Goal: Task Accomplishment & Management: Use online tool/utility

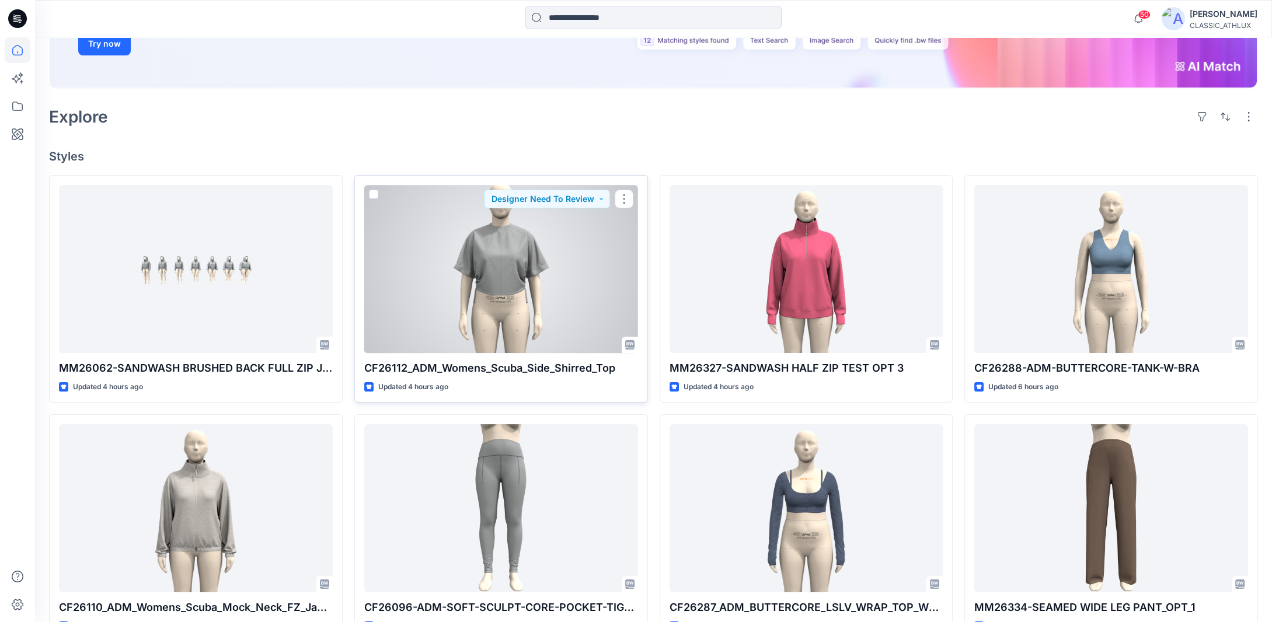
scroll to position [292, 0]
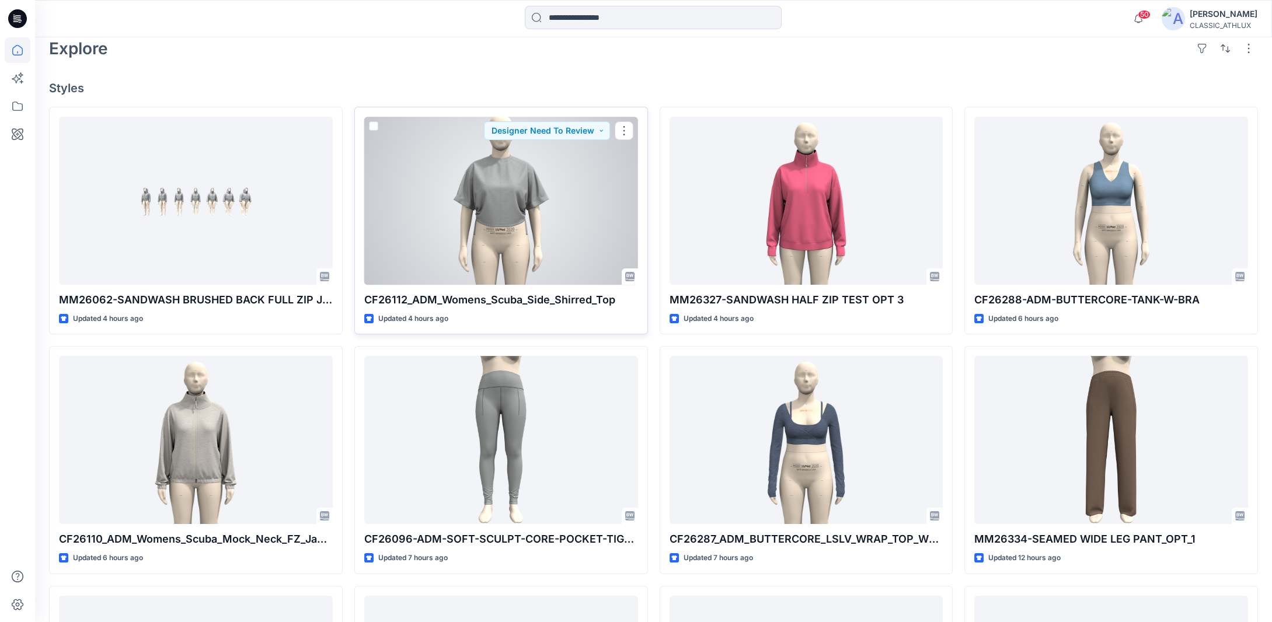
click at [505, 237] on div at bounding box center [501, 201] width 274 height 168
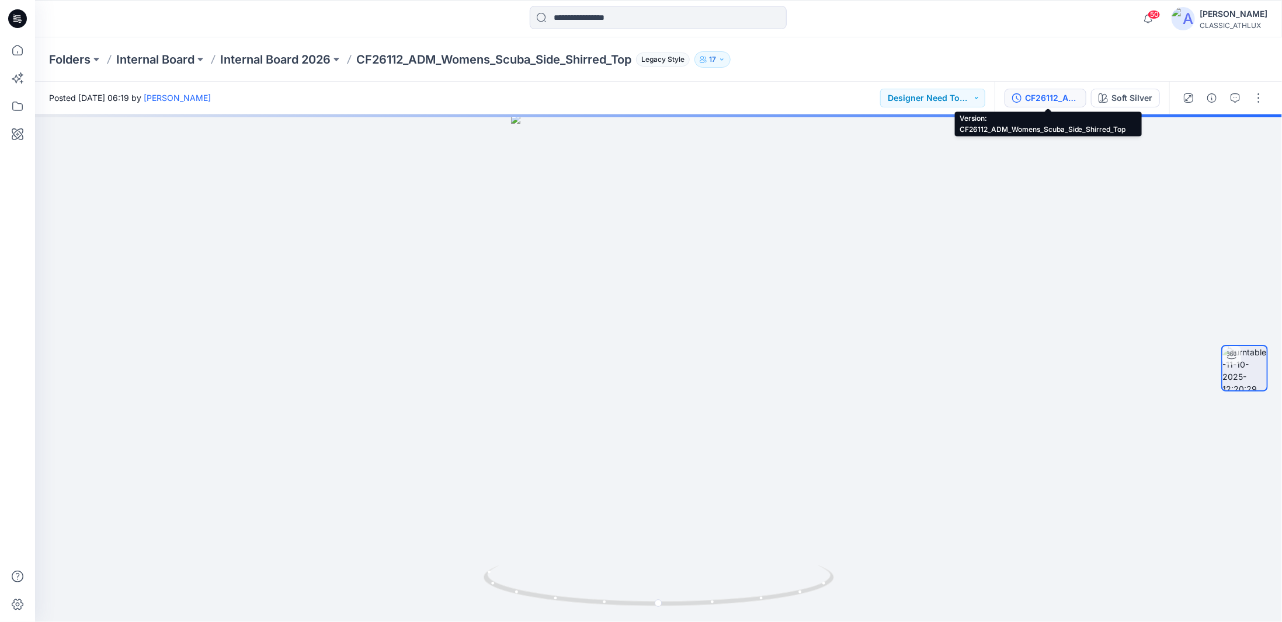
click at [1052, 98] on div "CF26112_ADM_Womens_Scuba_Side_Shirred_Top" at bounding box center [1052, 98] width 54 height 13
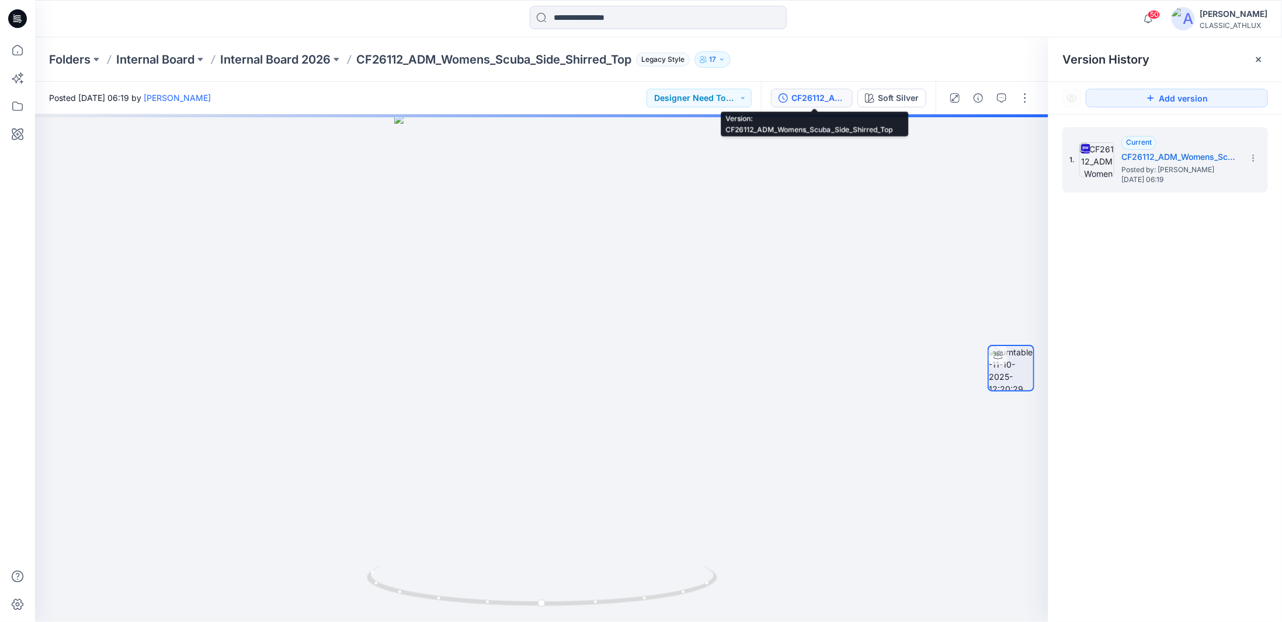
click at [835, 95] on div "CF26112_ADM_Womens_Scuba_Side_Shirred_Top" at bounding box center [818, 98] width 54 height 13
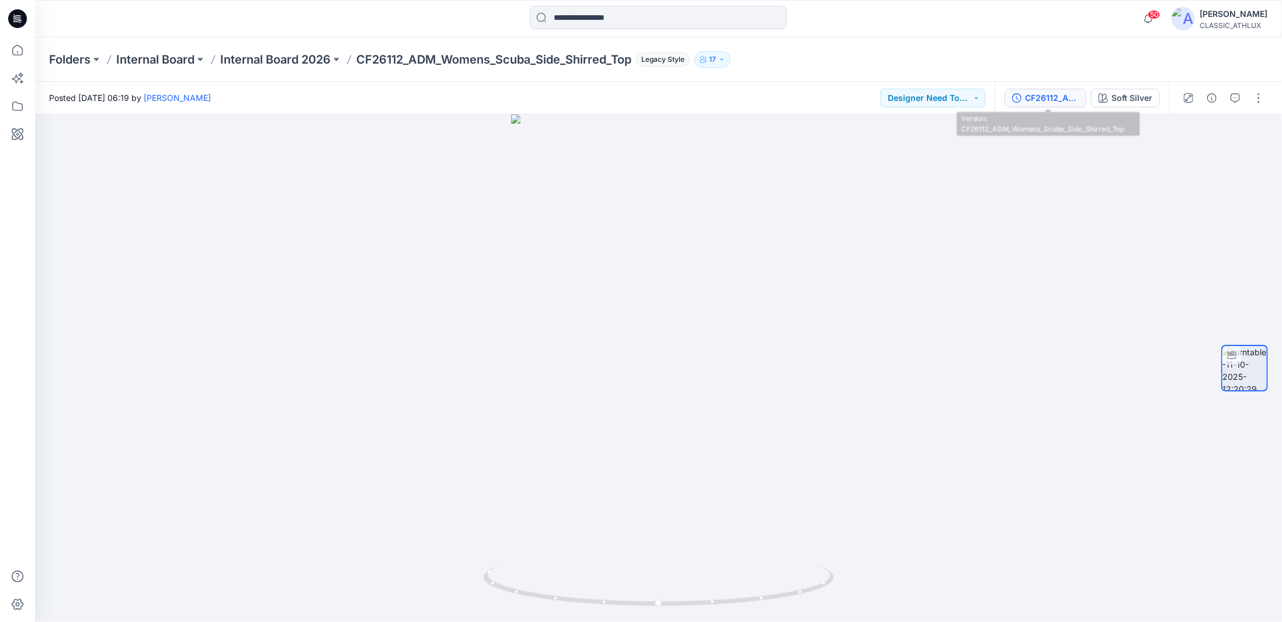
click at [1045, 96] on div "CF26112_ADM_Womens_Scuba_Side_Shirred_Top" at bounding box center [1052, 98] width 54 height 13
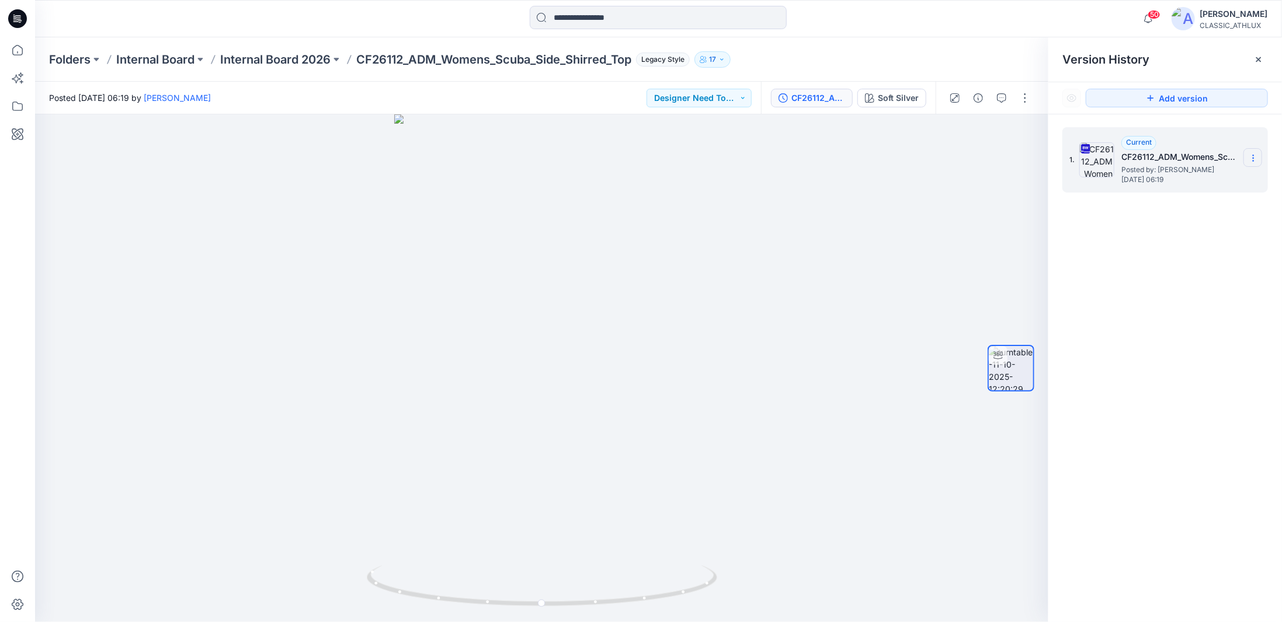
click at [1257, 162] on icon at bounding box center [1252, 158] width 9 height 9
click at [1170, 186] on span "Download Source BW File" at bounding box center [1194, 181] width 98 height 14
click at [721, 100] on button "Designer Need To Review" at bounding box center [698, 98] width 105 height 19
click at [705, 183] on p "Rejected" at bounding box center [690, 178] width 34 height 15
click at [307, 55] on p "Internal Board 2026" at bounding box center [275, 59] width 110 height 16
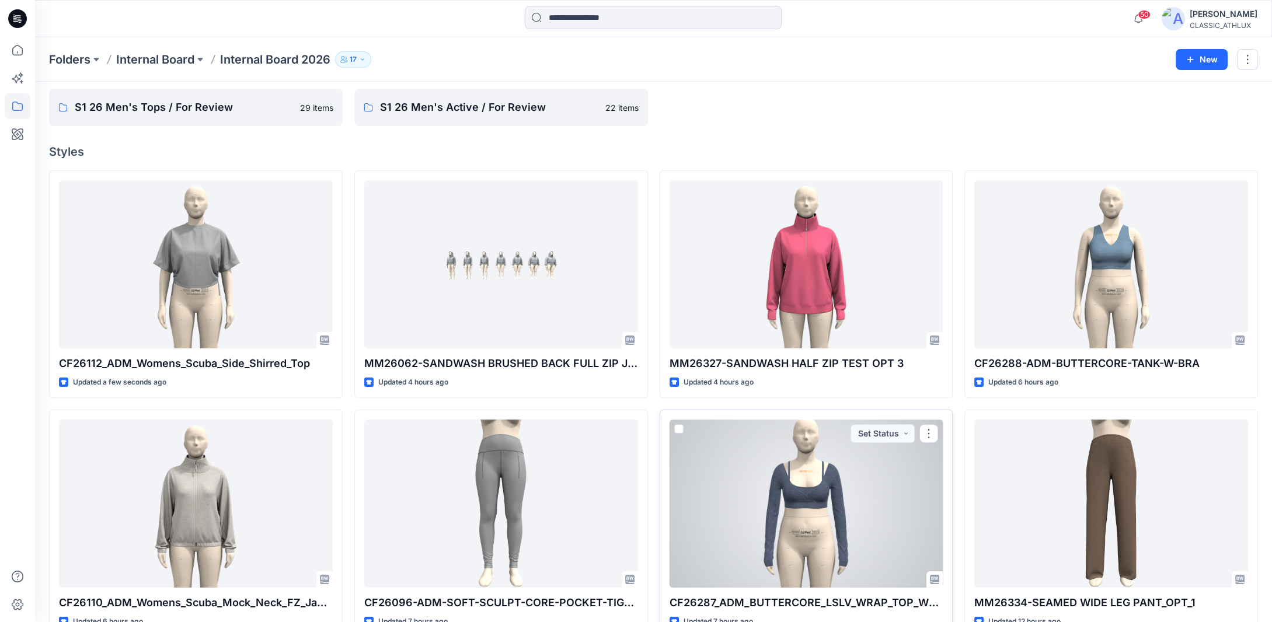
scroll to position [58, 0]
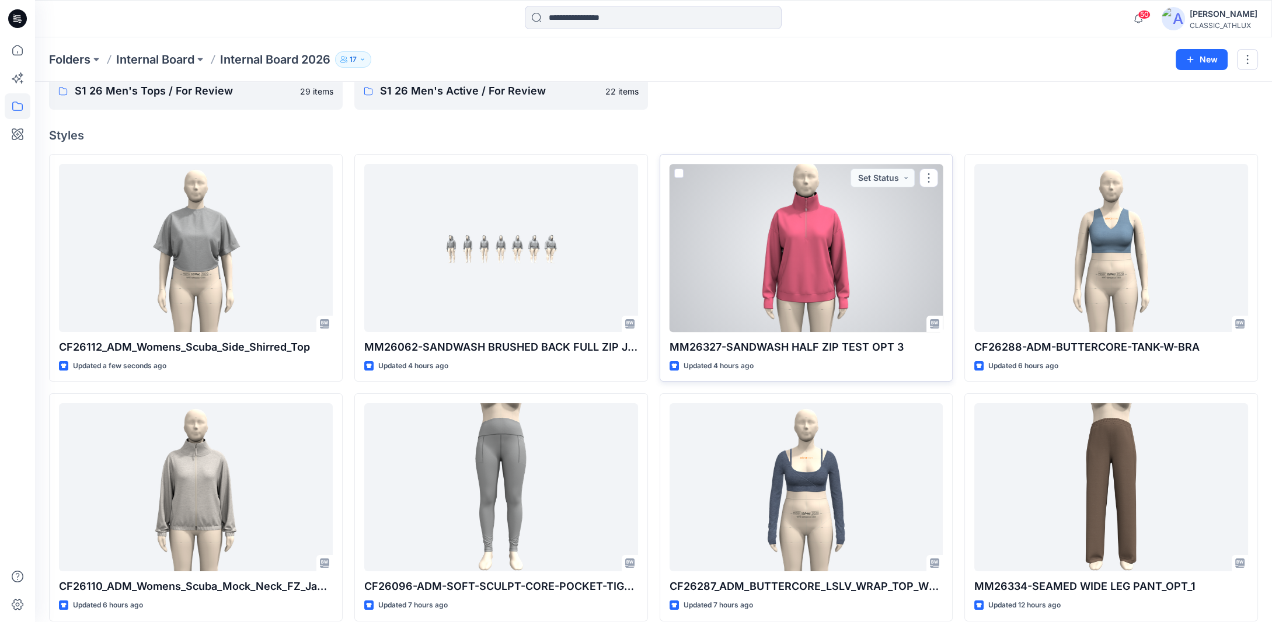
click at [814, 274] on div at bounding box center [807, 248] width 274 height 168
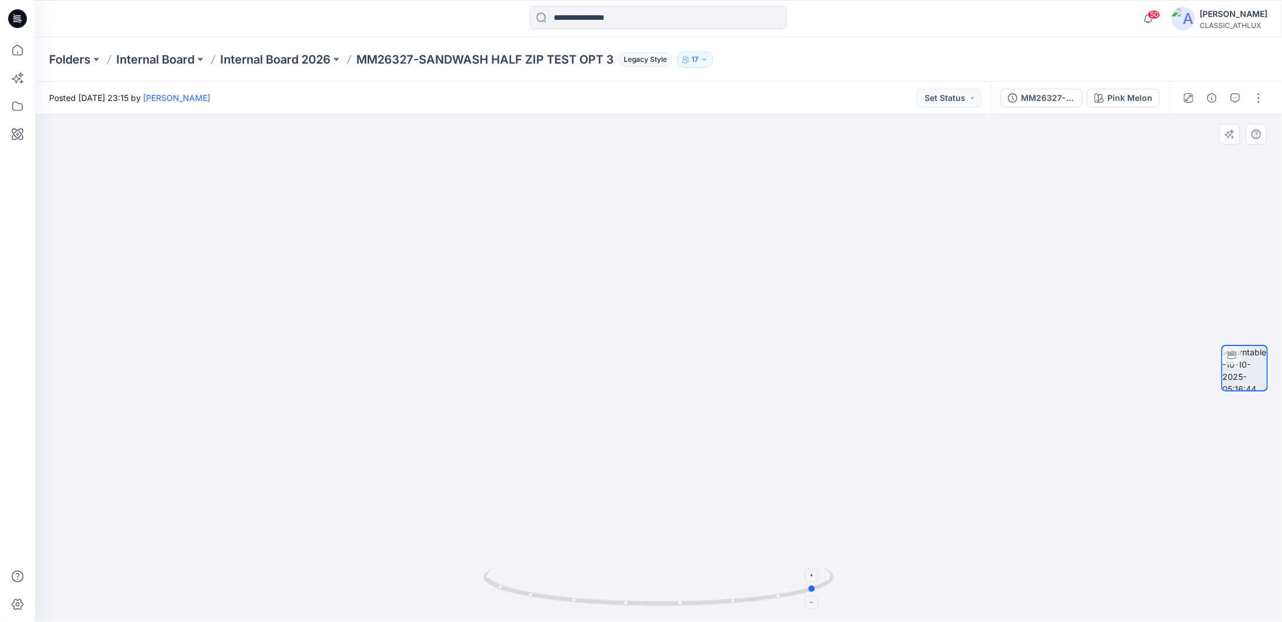
drag, startPoint x: 780, startPoint y: 597, endPoint x: 589, endPoint y: 568, distance: 193.8
click at [589, 568] on icon at bounding box center [660, 588] width 353 height 44
click at [293, 65] on p "Internal Board 2026" at bounding box center [275, 59] width 110 height 16
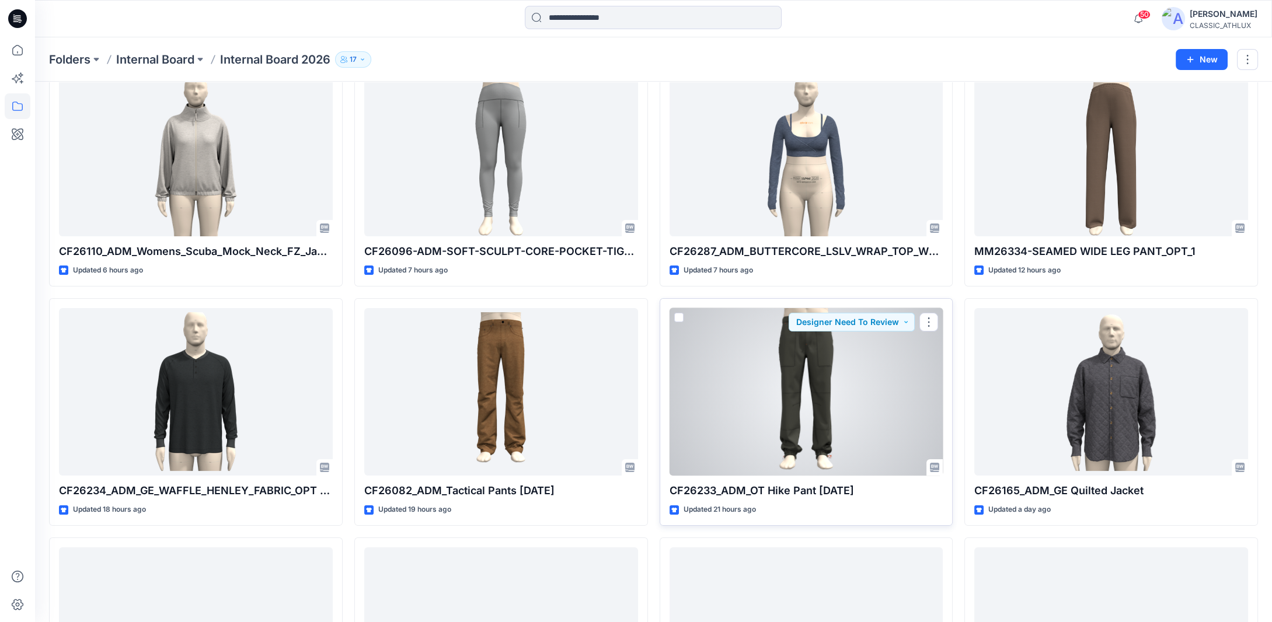
scroll to position [410, 0]
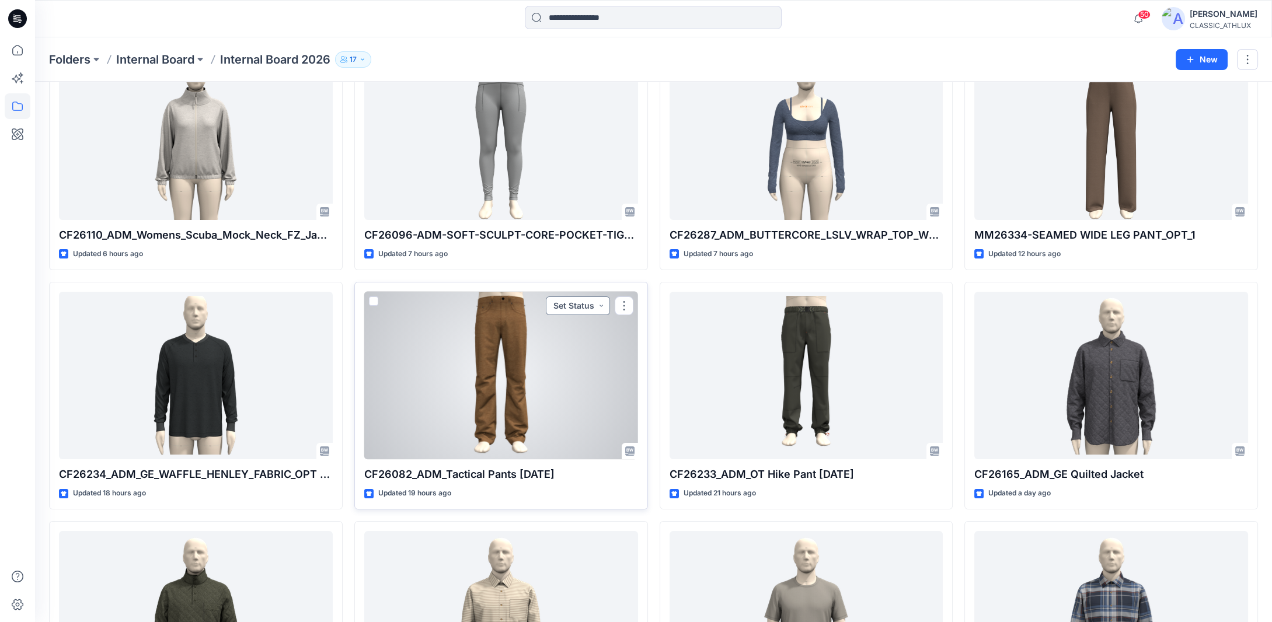
click at [603, 307] on button "Set Status" at bounding box center [578, 306] width 64 height 19
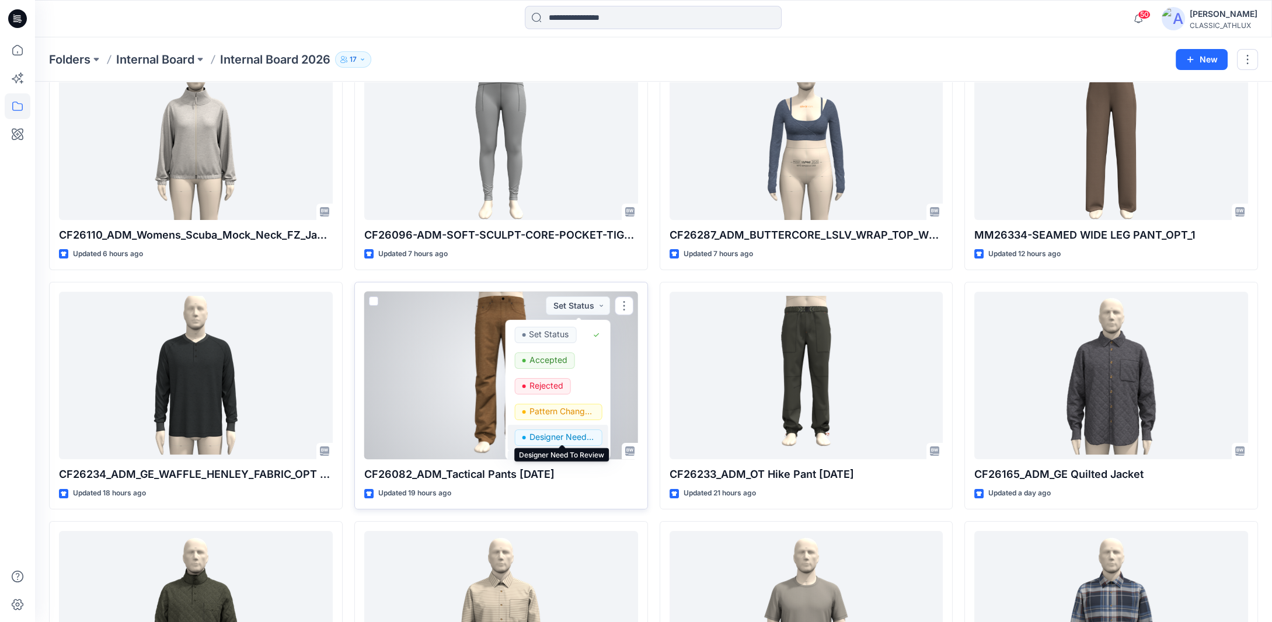
click at [582, 430] on p "Designer Need To Review" at bounding box center [561, 437] width 65 height 15
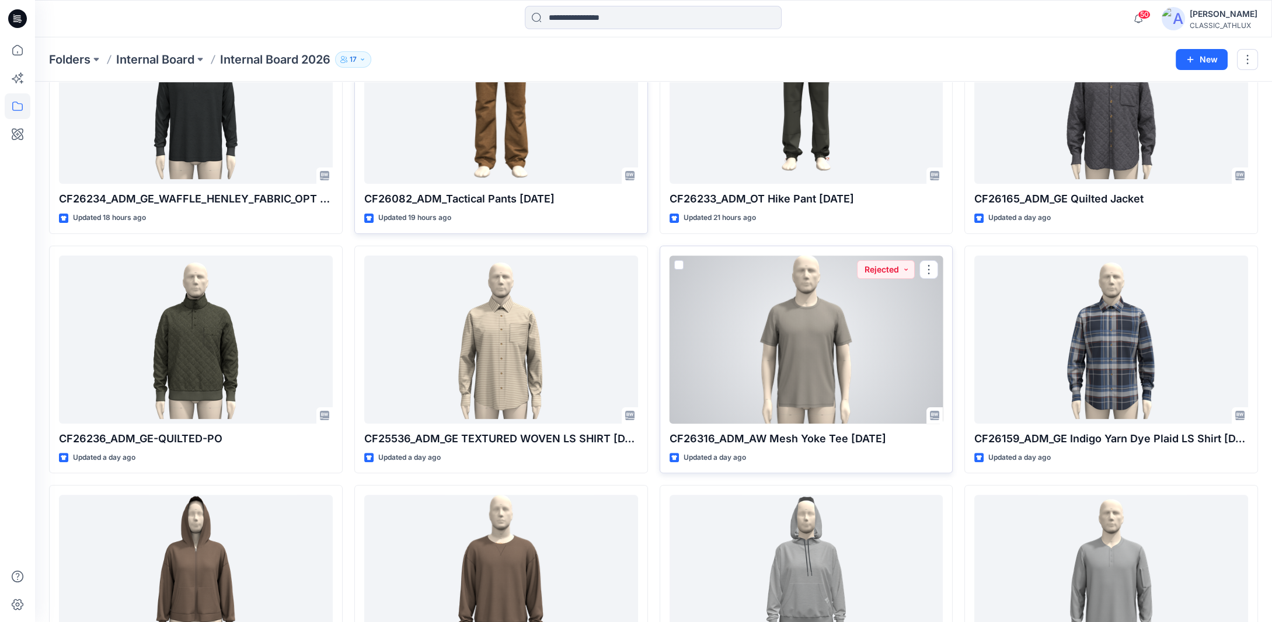
scroll to position [702, 0]
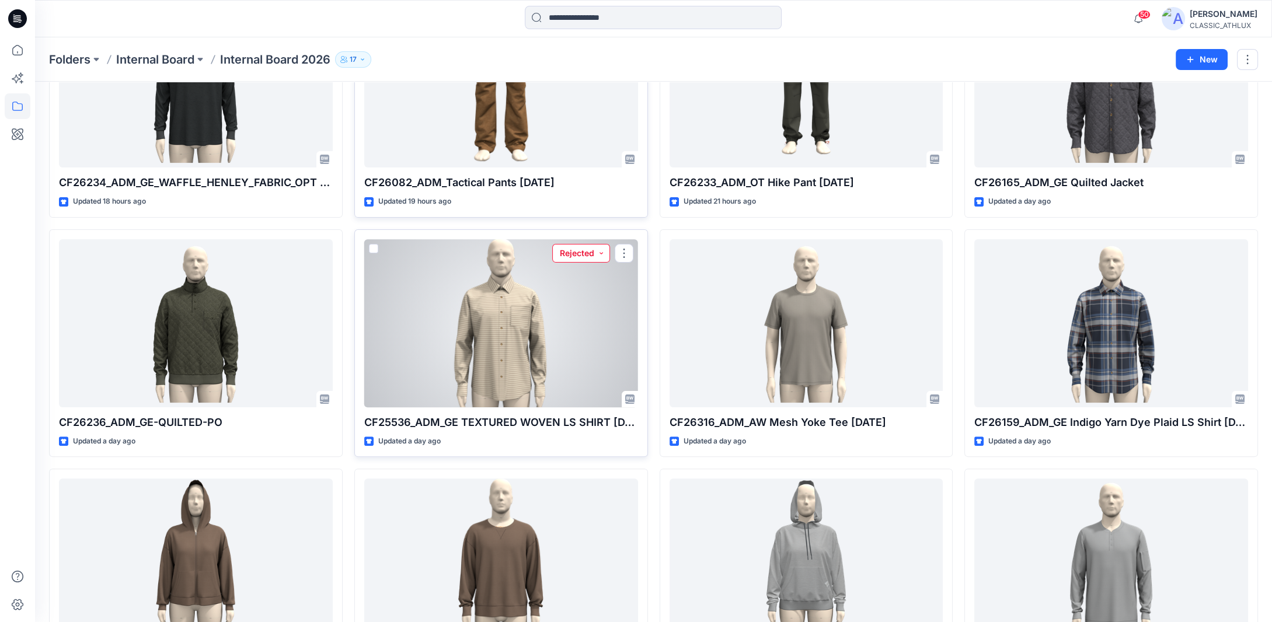
click at [594, 252] on button "Rejected" at bounding box center [581, 253] width 58 height 19
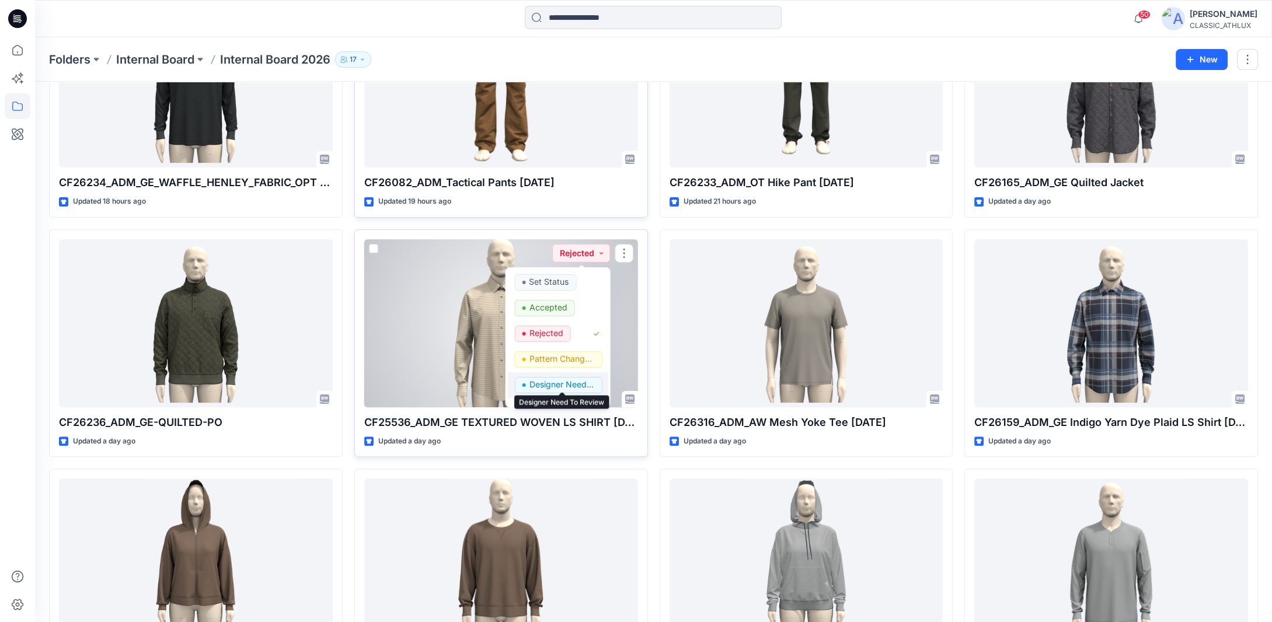
click at [569, 383] on p "Designer Need To Review" at bounding box center [561, 384] width 65 height 15
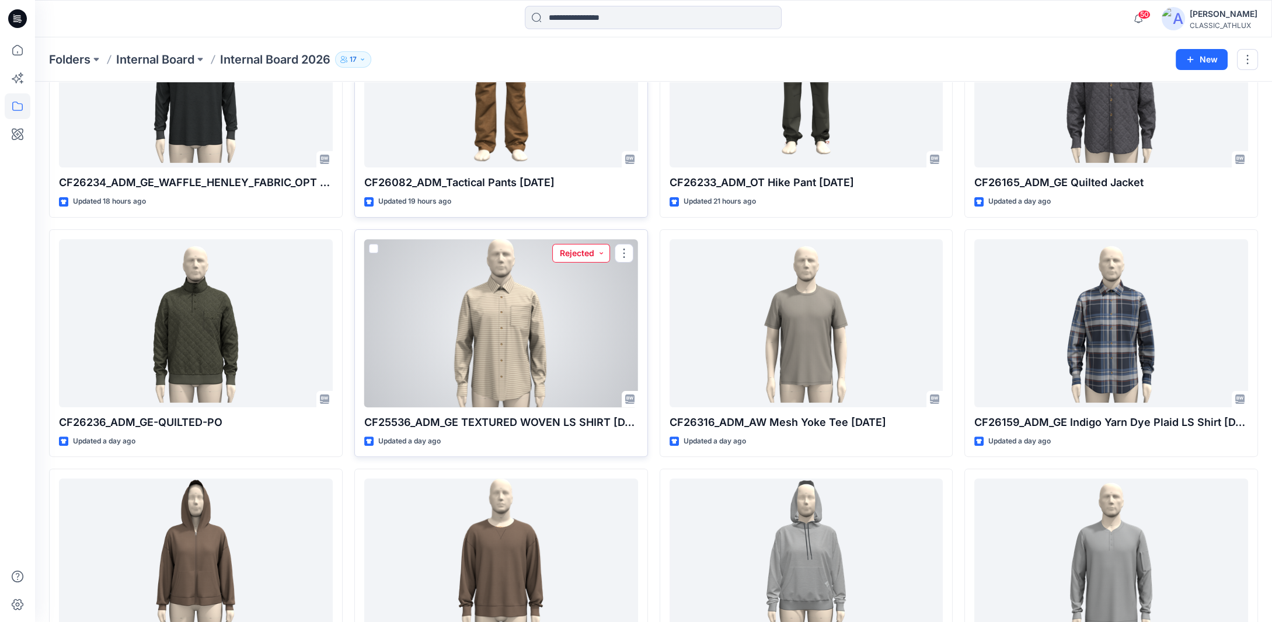
click at [580, 252] on button "Rejected" at bounding box center [581, 253] width 58 height 19
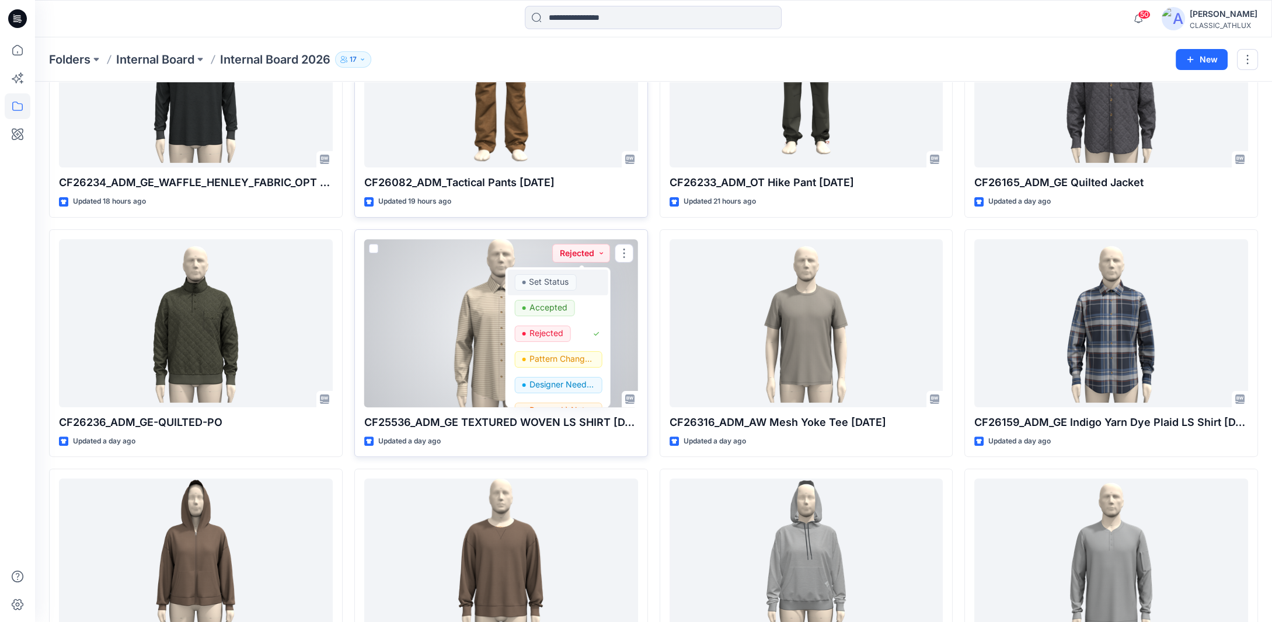
click at [553, 279] on p "Set Status" at bounding box center [549, 281] width 40 height 15
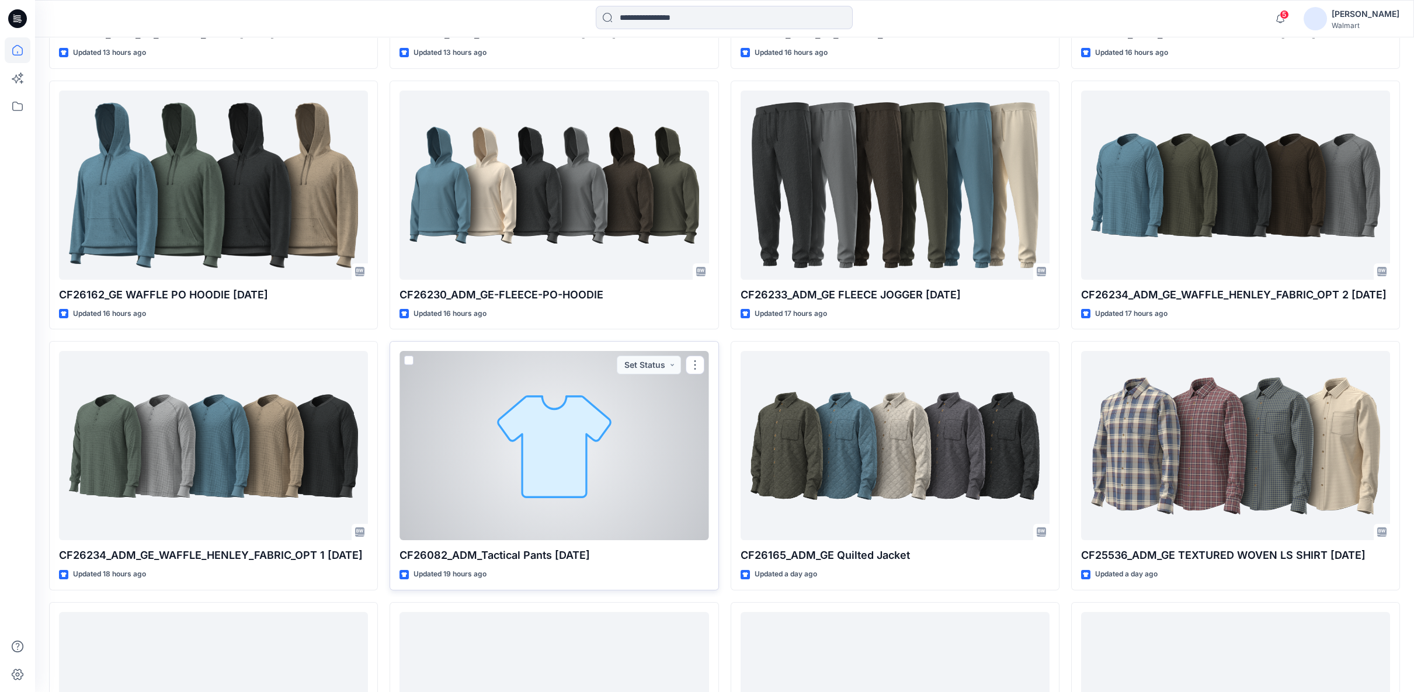
scroll to position [622, 0]
